Goal: Complete application form

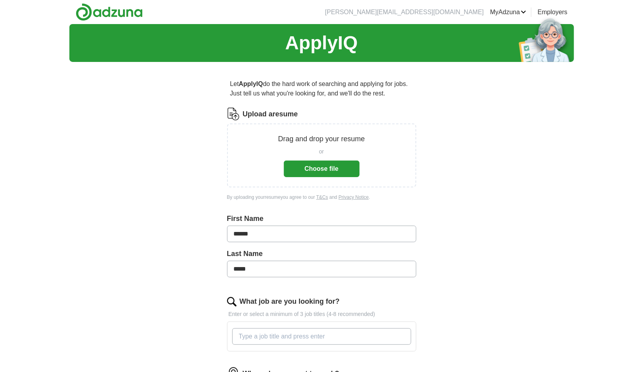
click at [316, 167] on button "Choose file" at bounding box center [322, 168] width 76 height 17
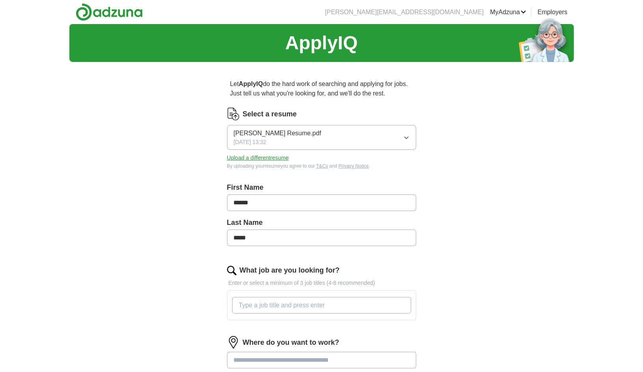
scroll to position [158, 0]
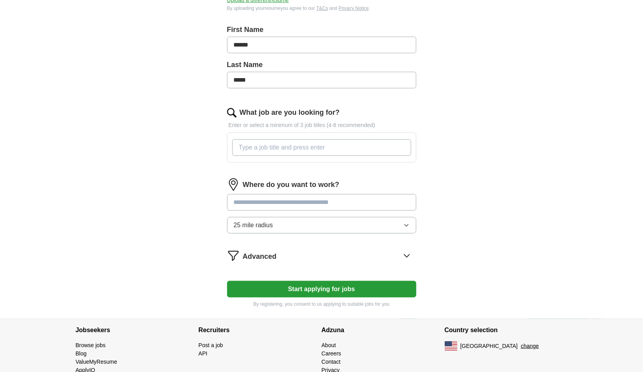
click at [303, 146] on input "What job are you looking for?" at bounding box center [321, 147] width 179 height 17
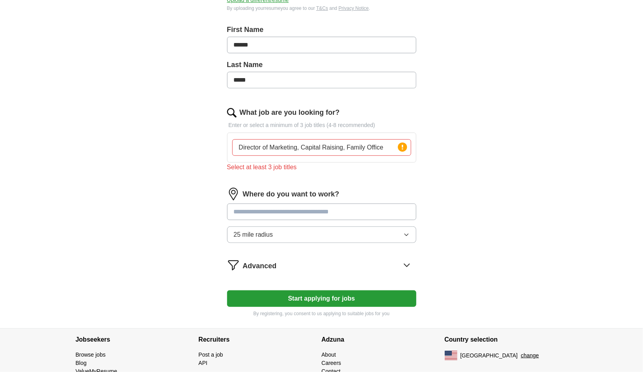
click at [277, 200] on div "Where do you want to work? 25 mile radius" at bounding box center [321, 218] width 189 height 61
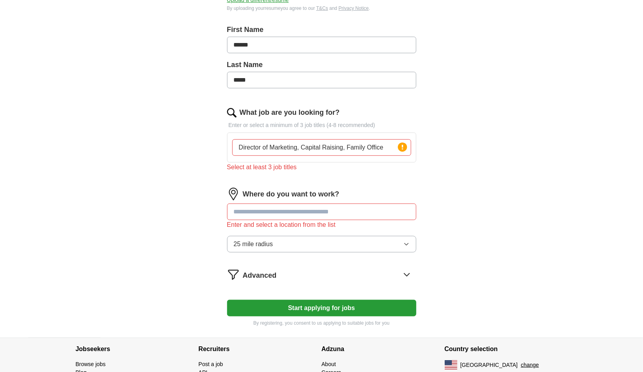
drag, startPoint x: 383, startPoint y: 146, endPoint x: 301, endPoint y: 143, distance: 82.8
click at [301, 143] on input "Director of Marketing, Capital Raising, Family Office" at bounding box center [321, 147] width 179 height 17
type input "Director of Marketing"
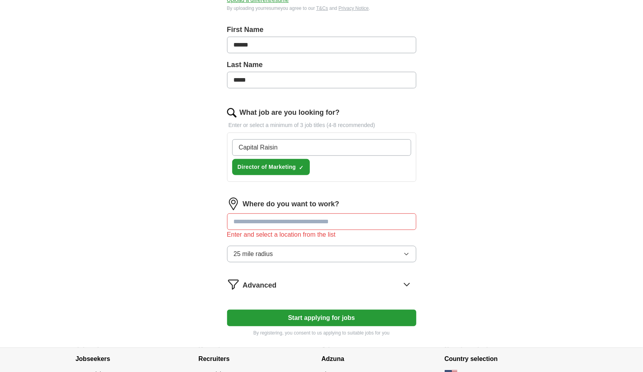
type input "Capital Raising"
type input "Family Office"
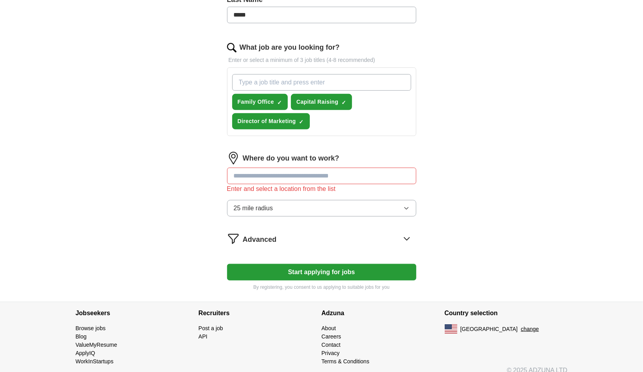
scroll to position [229, 0]
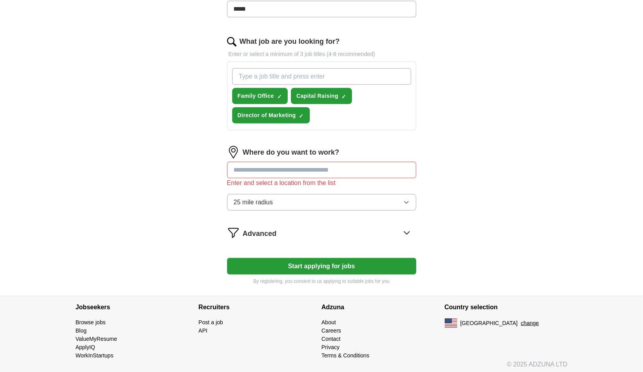
click at [263, 169] on input at bounding box center [321, 170] width 189 height 17
type input "*****"
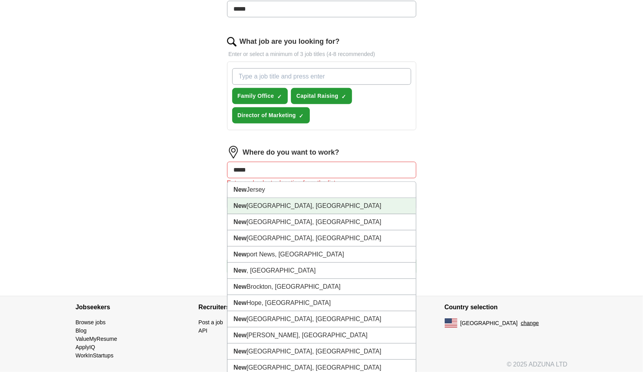
click at [246, 202] on li "[GEOGRAPHIC_DATA], [GEOGRAPHIC_DATA]" at bounding box center [321, 206] width 188 height 16
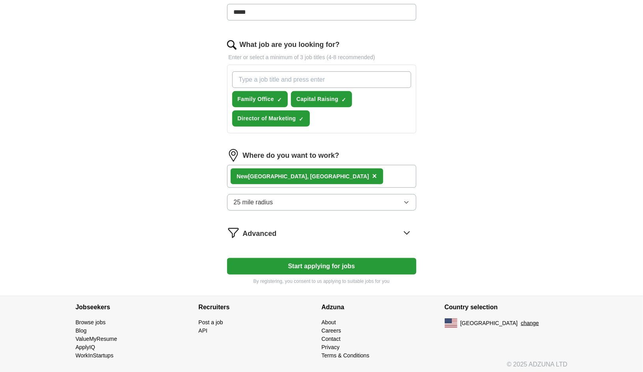
click at [407, 229] on icon at bounding box center [406, 232] width 13 height 13
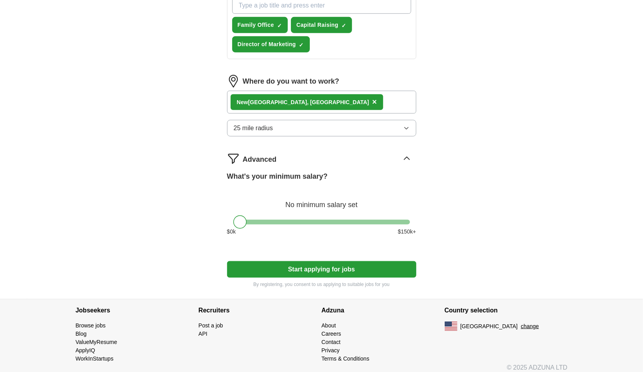
scroll to position [303, 0]
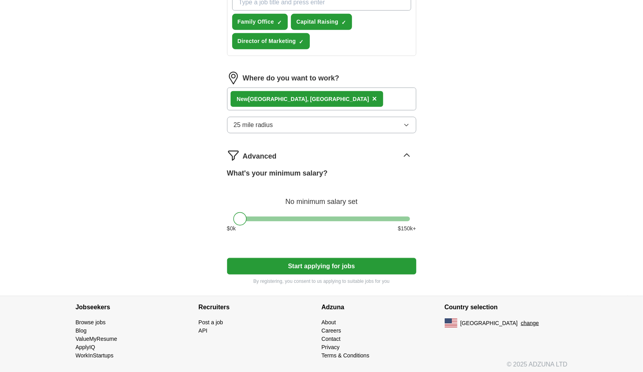
click at [322, 263] on button "Start applying for jobs" at bounding box center [321, 266] width 189 height 17
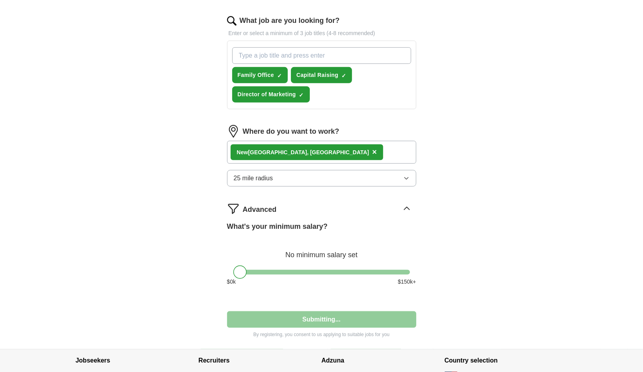
select select "**"
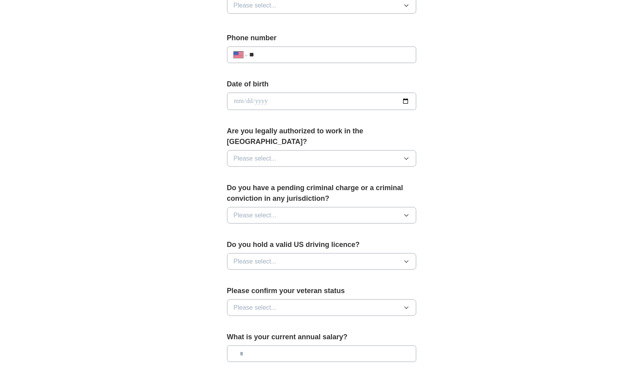
scroll to position [315, 0]
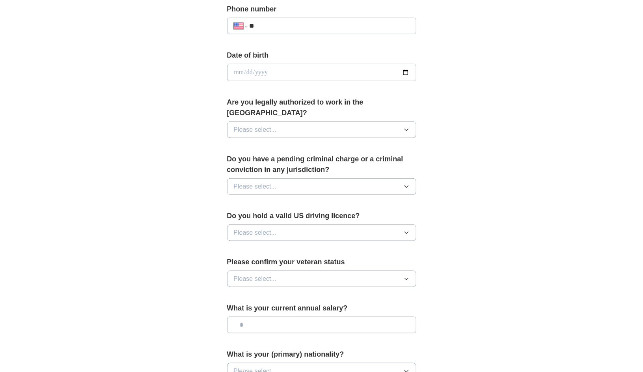
click at [408, 126] on icon "button" at bounding box center [406, 129] width 6 height 6
click at [320, 143] on div "Yes" at bounding box center [322, 147] width 176 height 9
click at [406, 183] on icon "button" at bounding box center [406, 186] width 6 height 6
click at [335, 216] on div "No" at bounding box center [322, 220] width 176 height 9
click at [401, 224] on button "Please select..." at bounding box center [321, 232] width 189 height 17
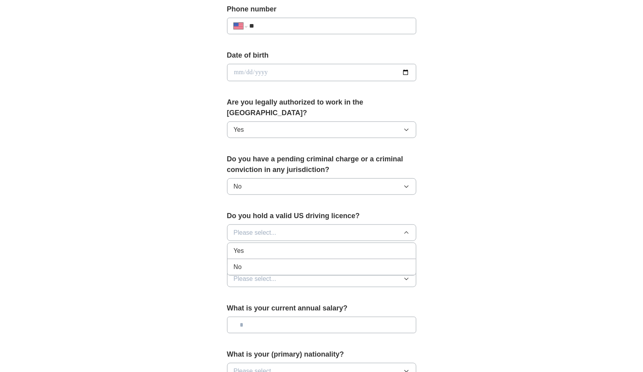
click at [364, 246] on div "Yes" at bounding box center [322, 250] width 176 height 9
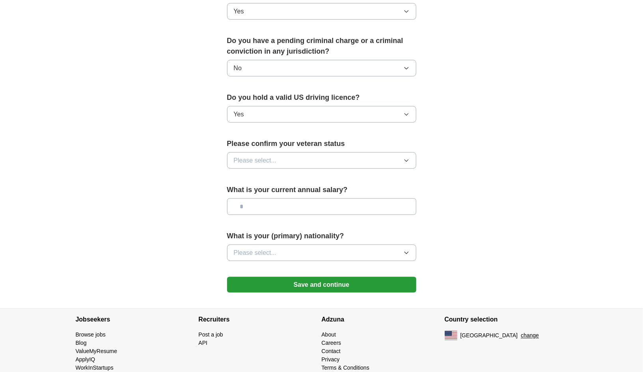
scroll to position [434, 0]
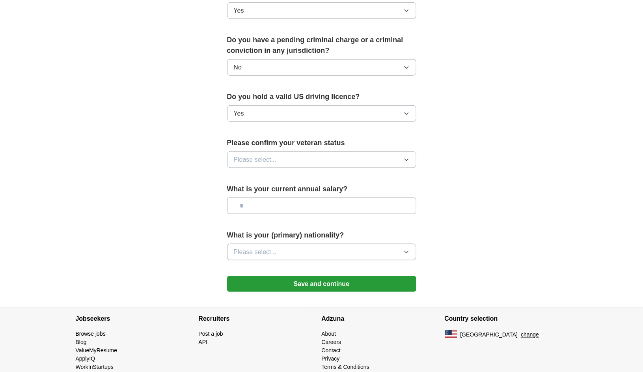
click at [406, 156] on icon "button" at bounding box center [406, 159] width 6 height 6
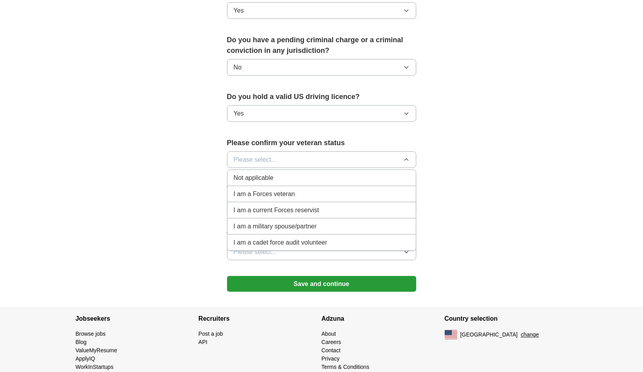
click at [366, 170] on li "Not applicable" at bounding box center [321, 178] width 188 height 16
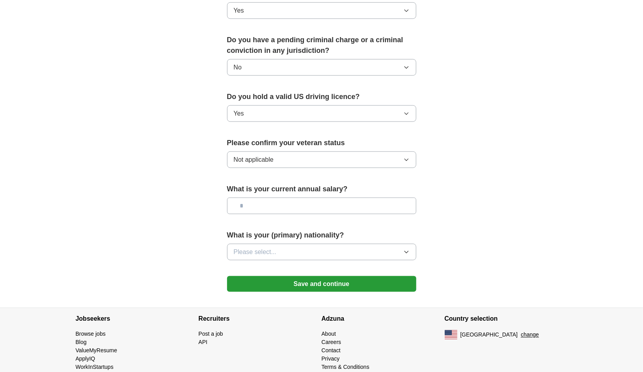
click at [407, 249] on icon "button" at bounding box center [406, 252] width 6 height 6
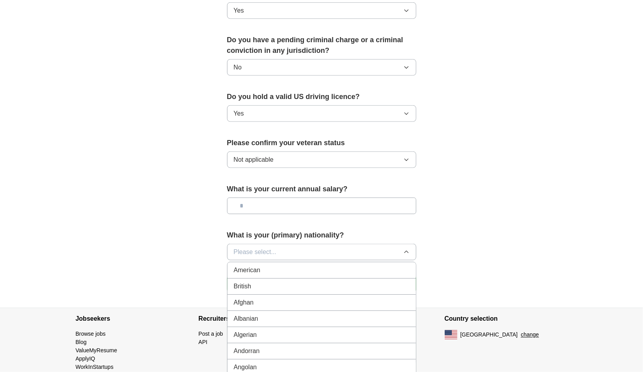
click at [350, 265] on div "American" at bounding box center [322, 269] width 176 height 9
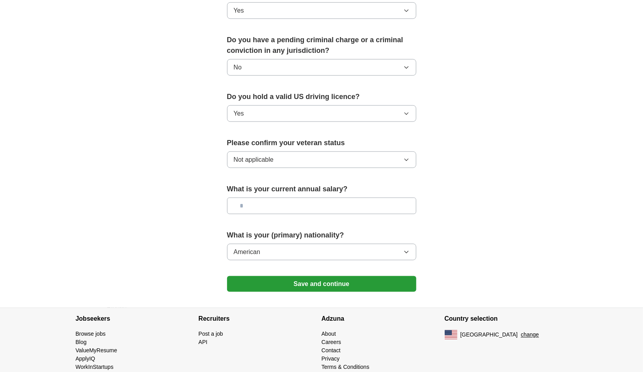
click at [312, 276] on button "Save and continue" at bounding box center [321, 284] width 189 height 16
